Goal: Task Accomplishment & Management: Manage account settings

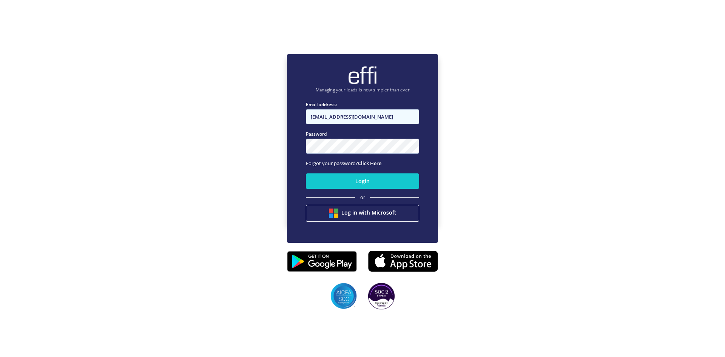
click at [393, 119] on input "[EMAIL_ADDRESS][DOMAIN_NAME]" at bounding box center [362, 116] width 113 height 15
type input "[EMAIL_ADDRESS][DOMAIN_NAME]"
click at [353, 181] on button "Login" at bounding box center [362, 180] width 113 height 15
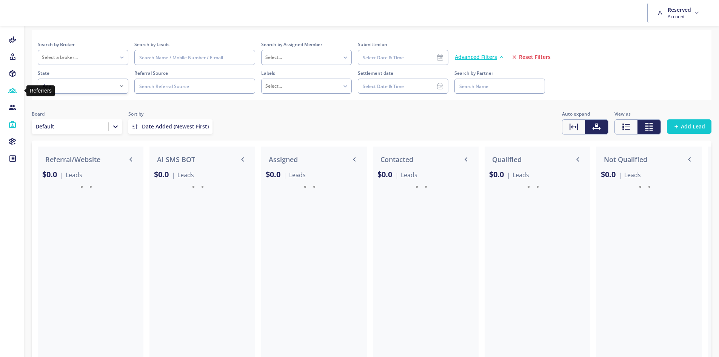
click at [12, 91] on icon at bounding box center [12, 91] width 8 height 8
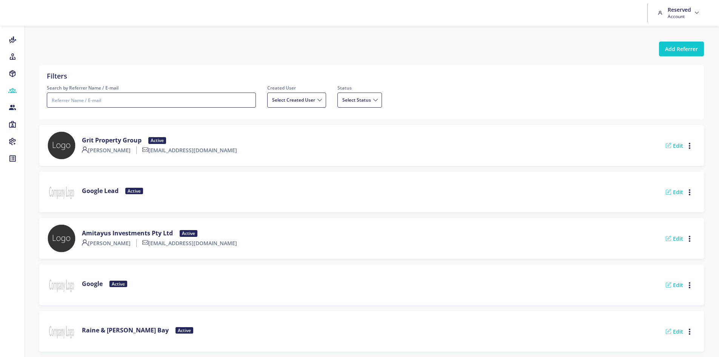
click at [173, 99] on input "Search by Referrer Name / E-mail" at bounding box center [151, 100] width 209 height 15
type input "ratemarket"
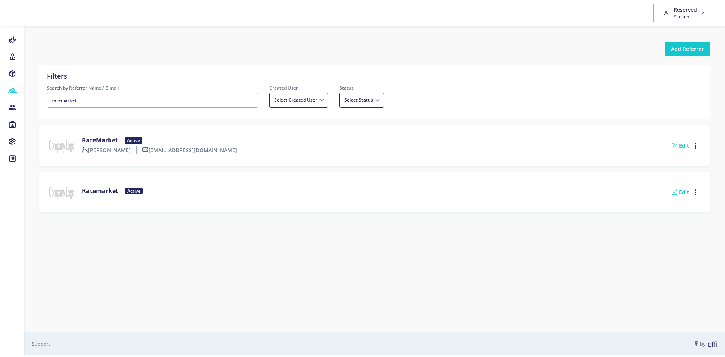
click at [247, 151] on div "RateMarket Active [PERSON_NAME] [EMAIL_ADDRESS][DOMAIN_NAME] Edit Delete" at bounding box center [375, 145] width 656 height 29
click at [685, 148] on link "Edit" at bounding box center [680, 145] width 17 height 7
select select
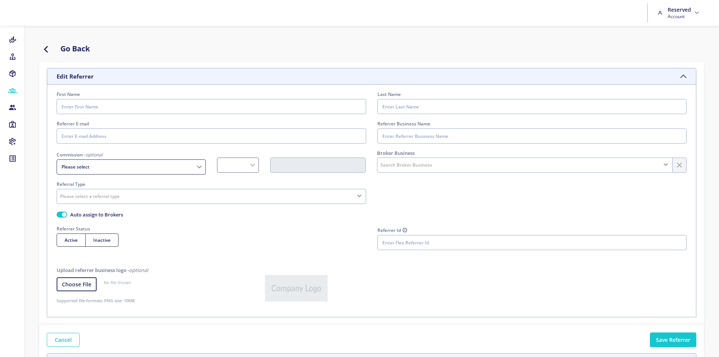
type input "[PERSON_NAME]"
type input "[EMAIL_ADDRESS][DOMAIN_NAME]"
type input "RateMarket"
select select "Fixed"
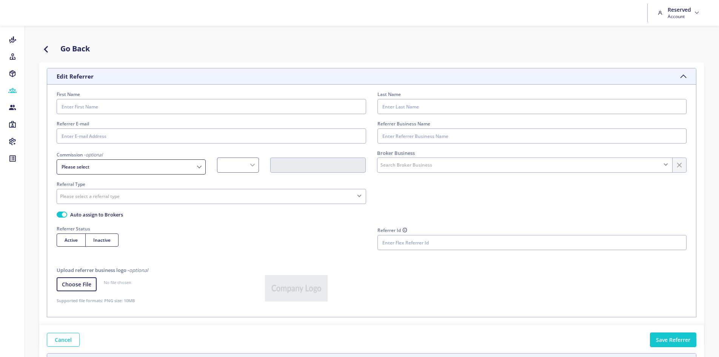
radio input "true"
type input "eUedkGKomGnuCbX5rzgGoD3bS/Ix9RvpVoj3MLaXB7RLOU9FzmgsTGHel91HiXEOhYb9ZVgmndcjem4…"
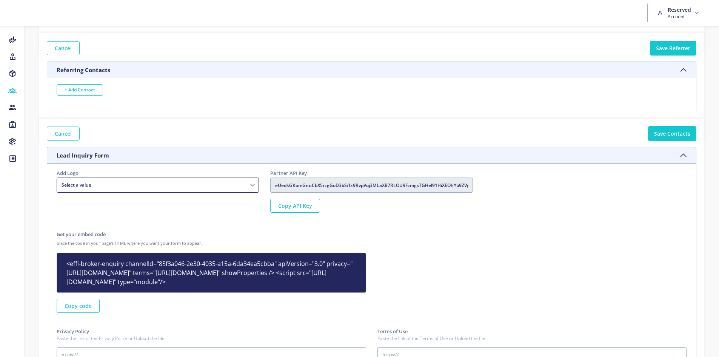
scroll to position [314, 0]
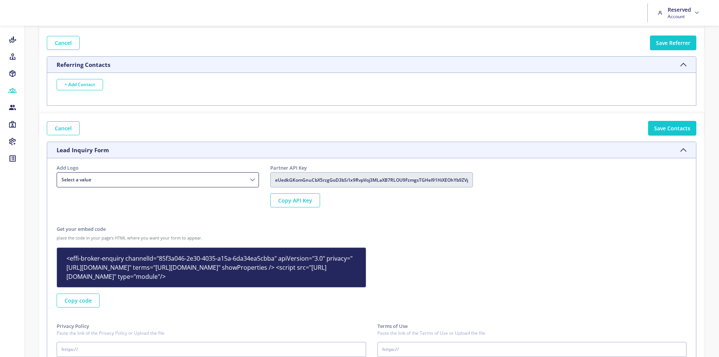
click at [292, 190] on div "Partner API Key eUedkGKomGnuCbX5rzgGoD3bS/Ix9RvpVoj3MLaXB7RLOU9FzmgsTGHel91HiXE…" at bounding box center [372, 185] width 214 height 43
click at [296, 199] on button "Copy API Key" at bounding box center [295, 200] width 50 height 14
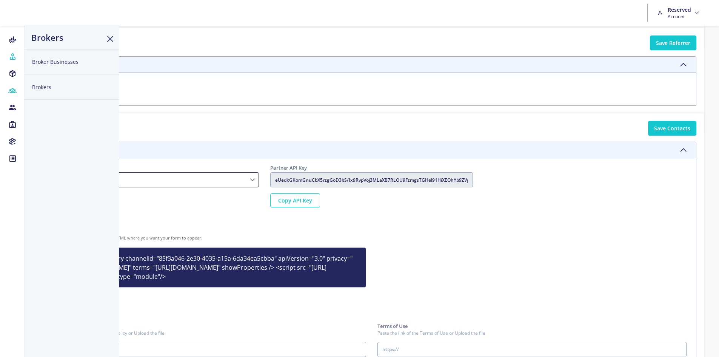
click at [60, 88] on button "Brokers" at bounding box center [72, 86] width 94 height 25
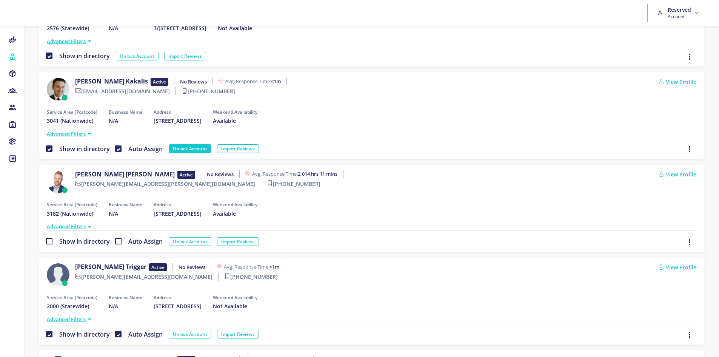
scroll to position [234, 0]
